Goal: Find contact information: Find contact information

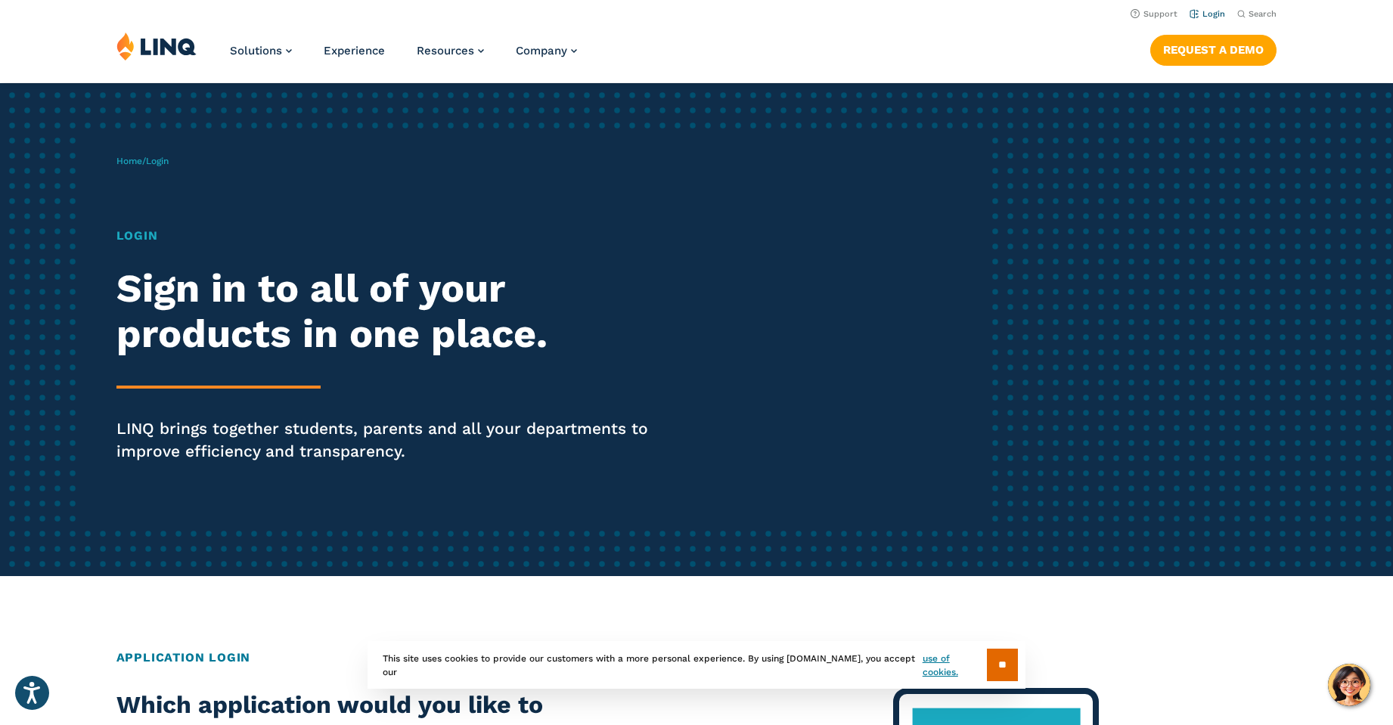
click at [1221, 14] on link "Login" at bounding box center [1208, 14] width 36 height 10
click at [1205, 10] on link "Login" at bounding box center [1208, 14] width 36 height 10
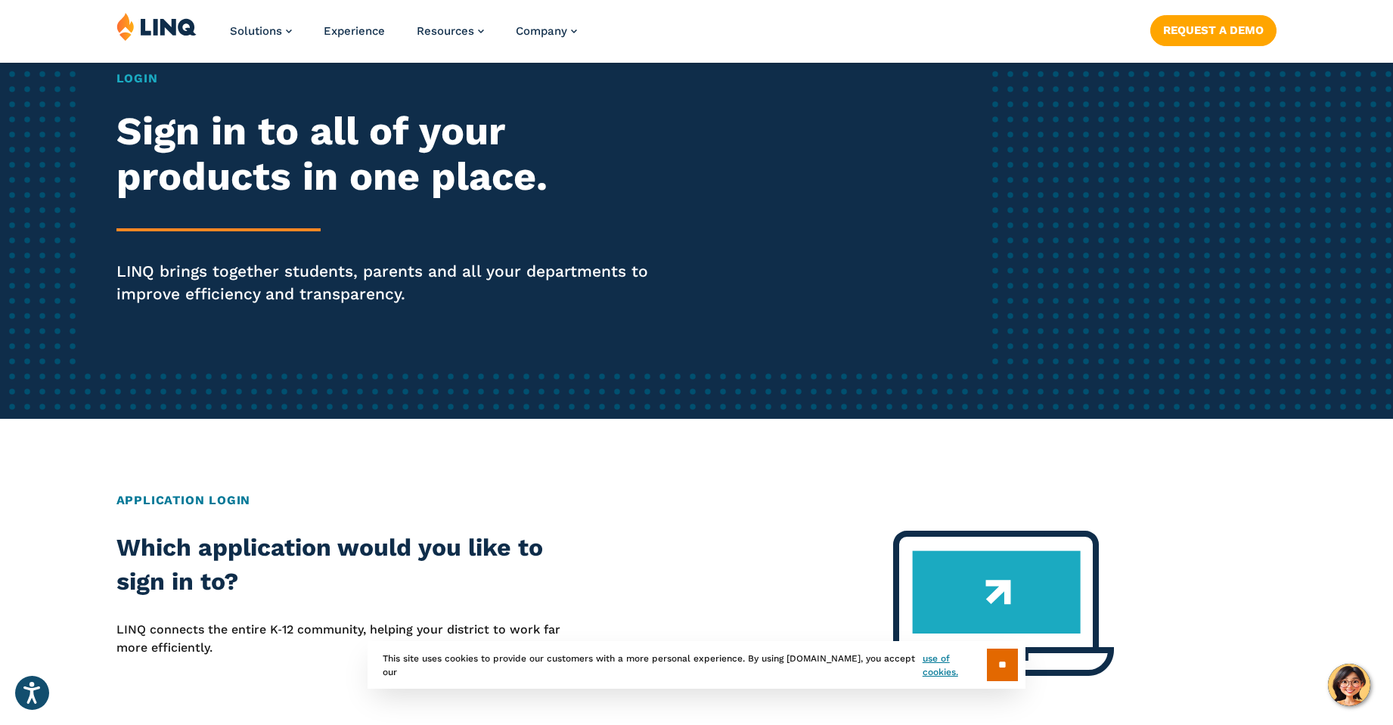
scroll to position [302, 0]
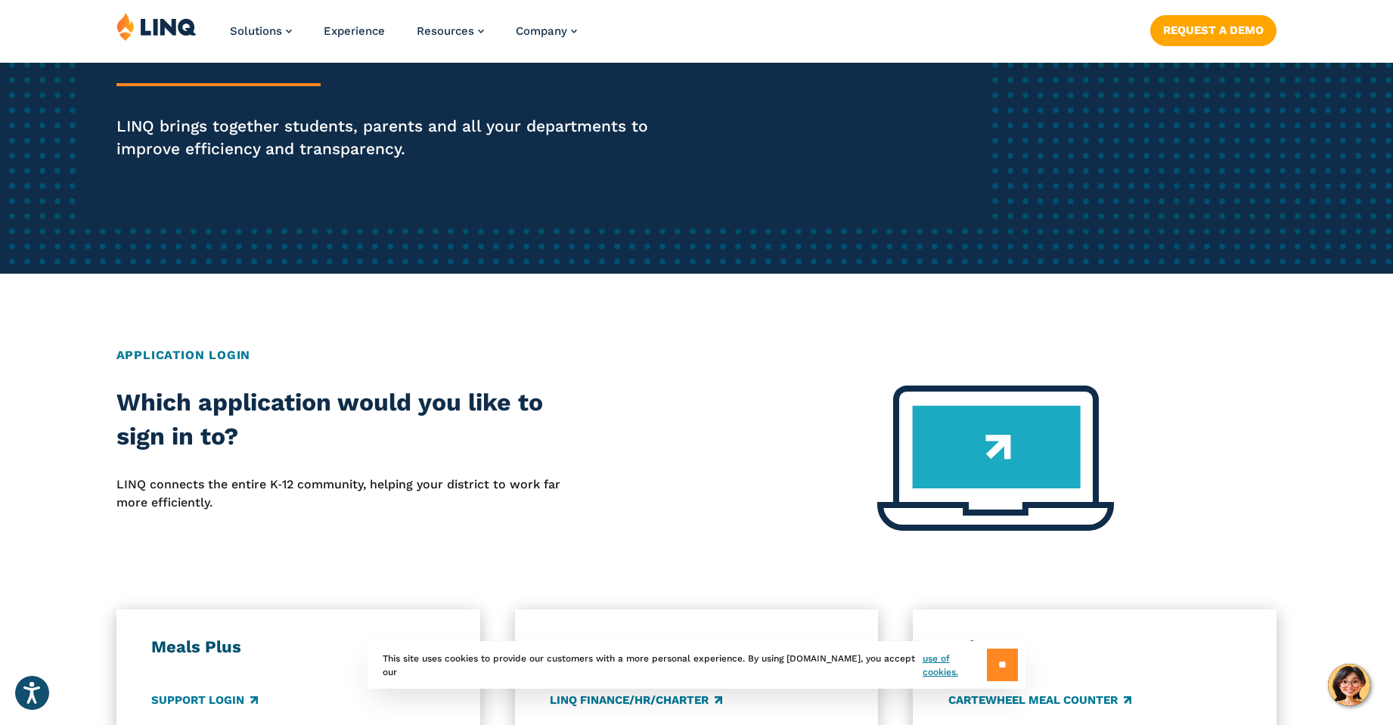
click at [1013, 665] on input "**" at bounding box center [1002, 665] width 31 height 33
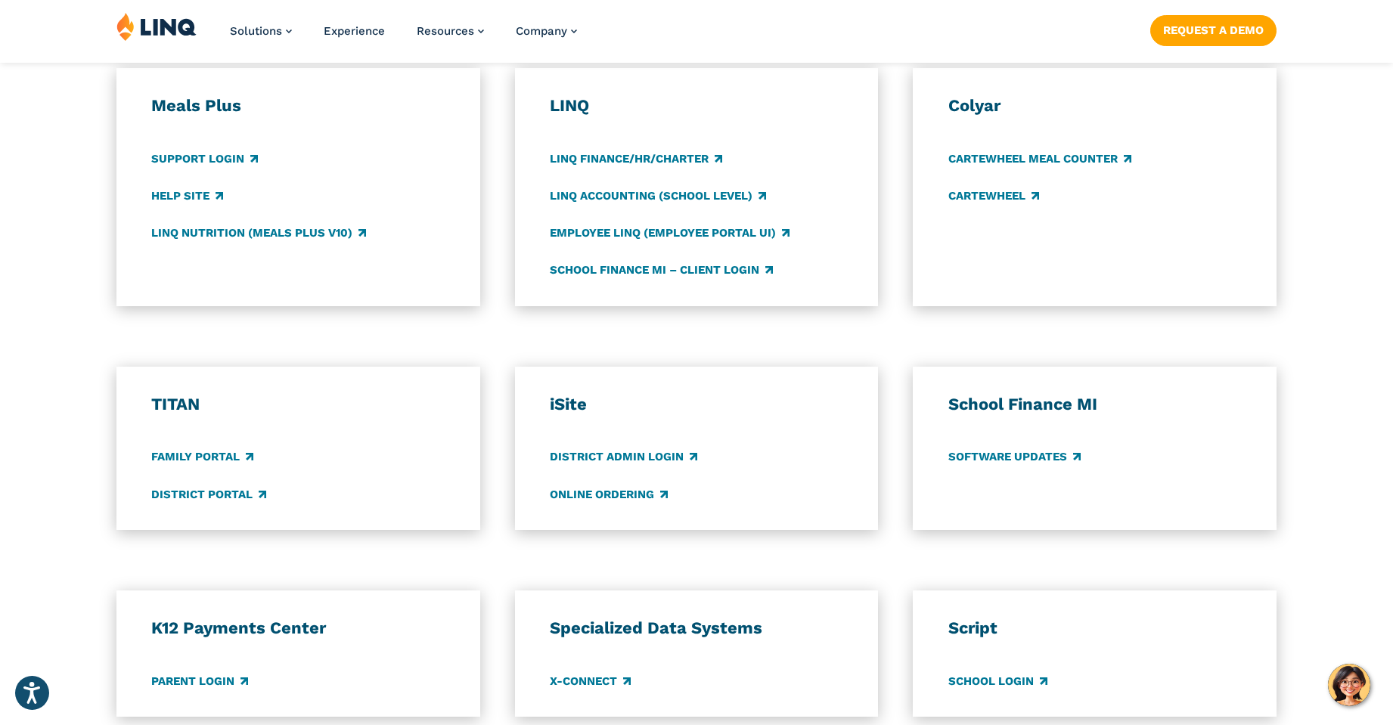
scroll to position [1059, 0]
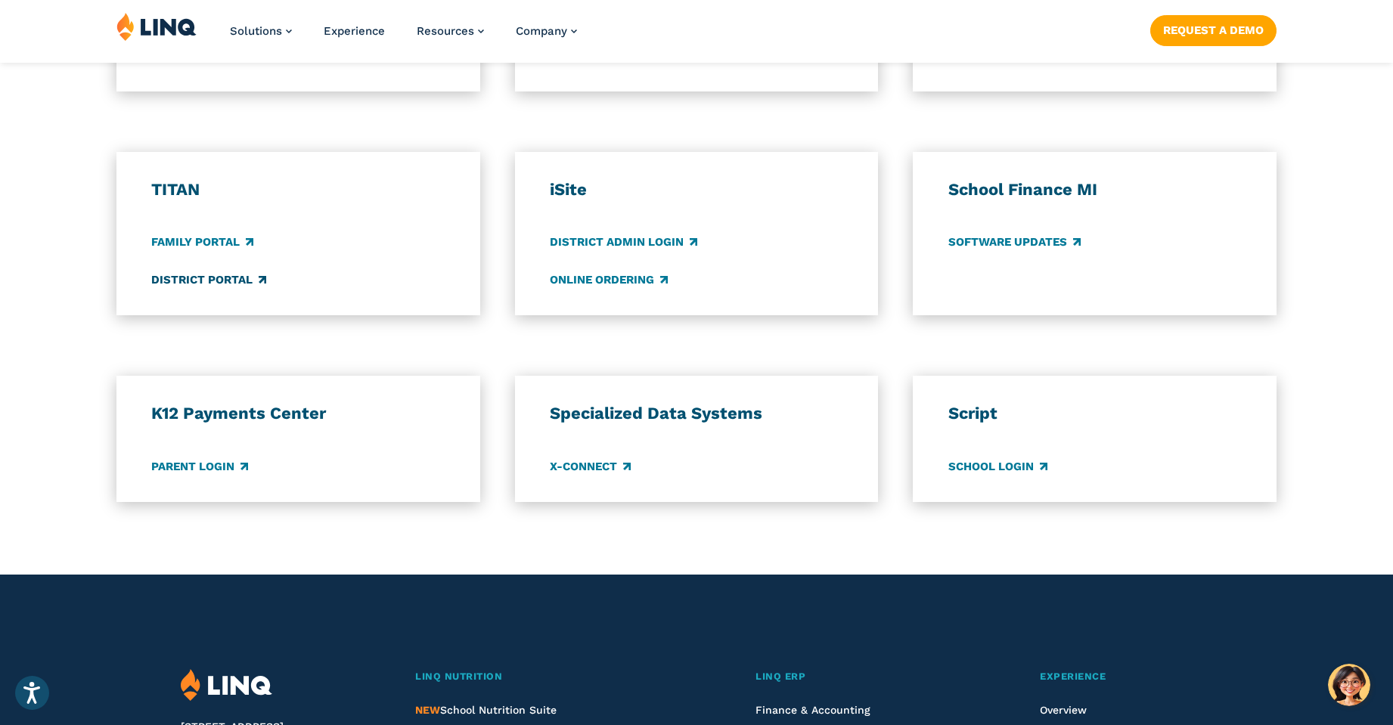
click at [229, 276] on link "District Portal" at bounding box center [208, 279] width 115 height 17
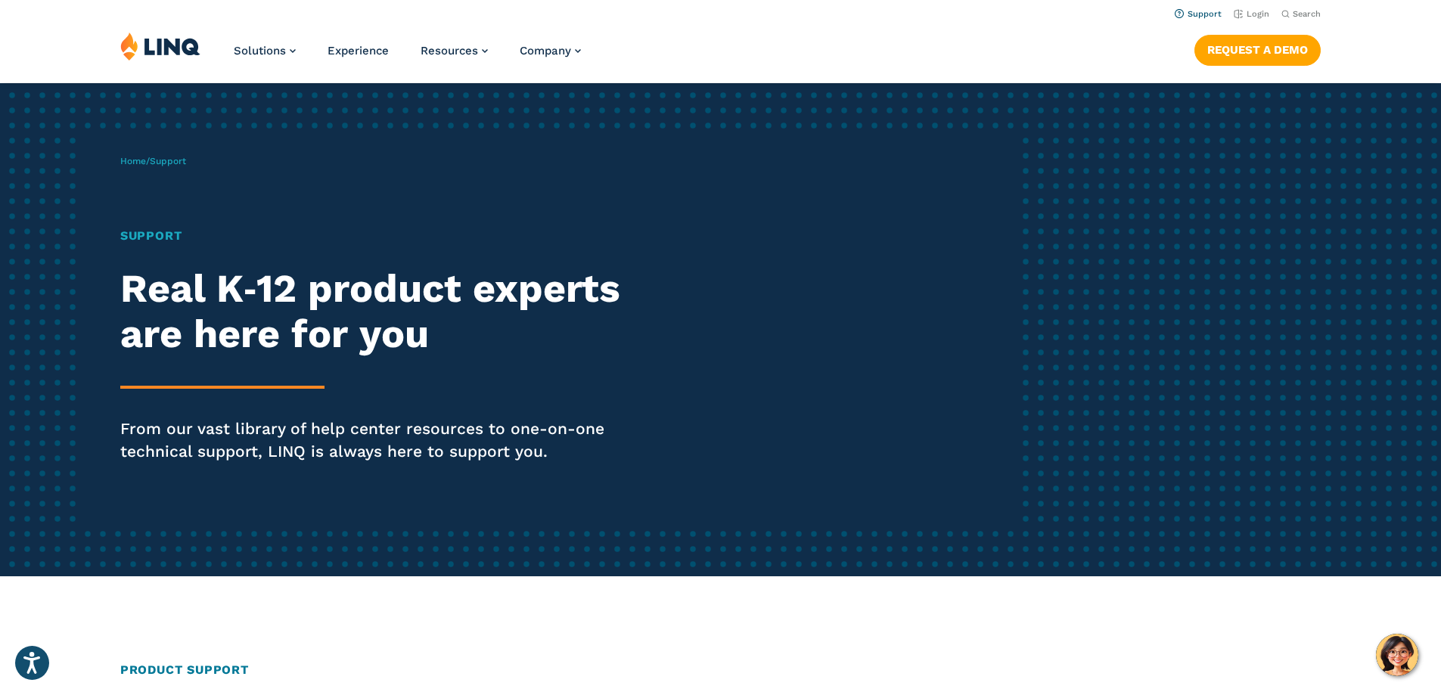
click at [1194, 15] on link "Support" at bounding box center [1197, 14] width 47 height 10
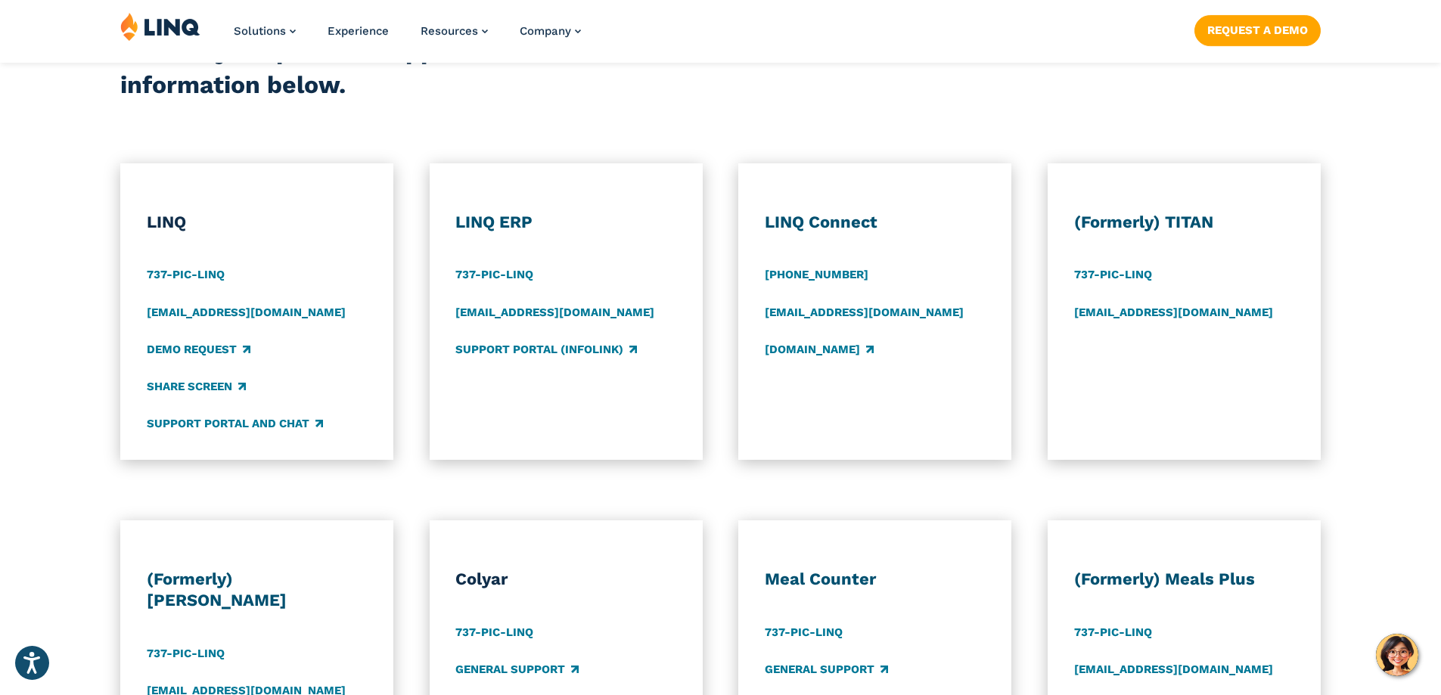
scroll to position [756, 0]
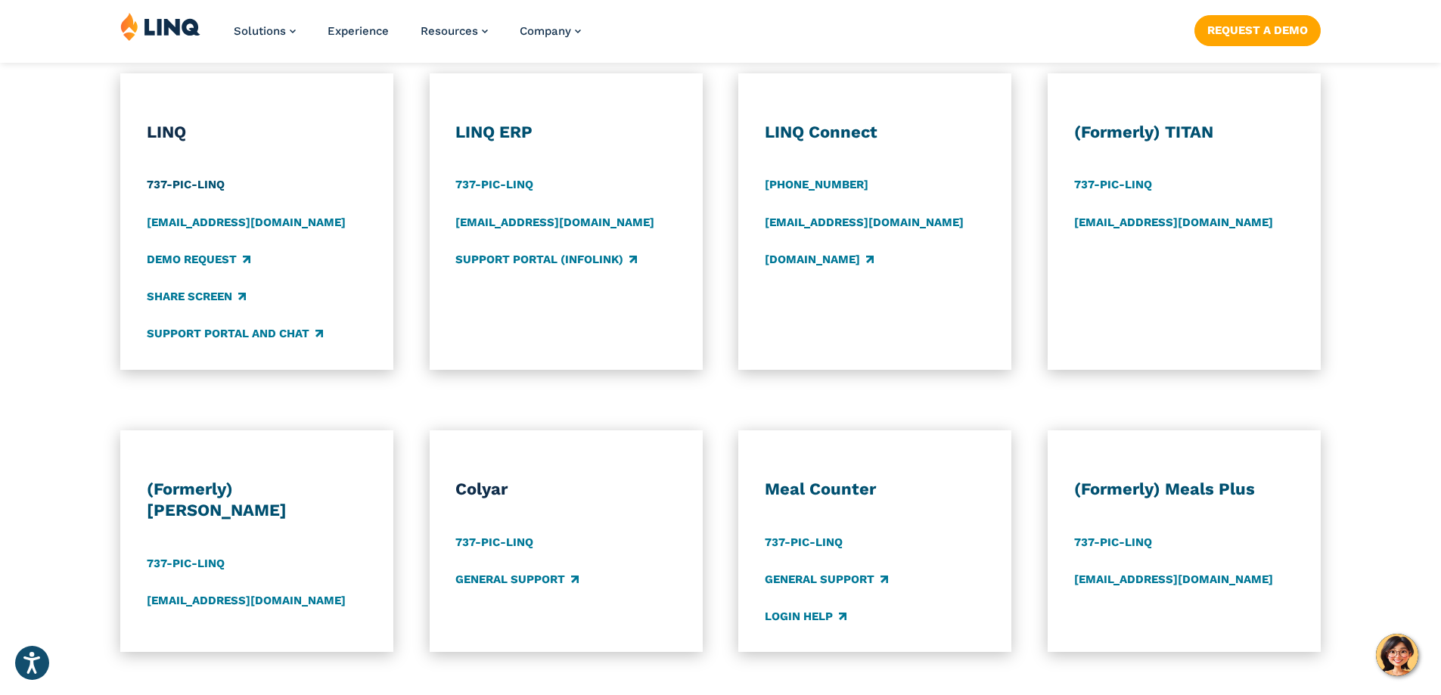
click at [212, 182] on link "737-PIC-LINQ" at bounding box center [186, 185] width 78 height 17
click at [284, 131] on h3 "LINQ" at bounding box center [257, 132] width 221 height 21
